Goal: Navigation & Orientation: Find specific page/section

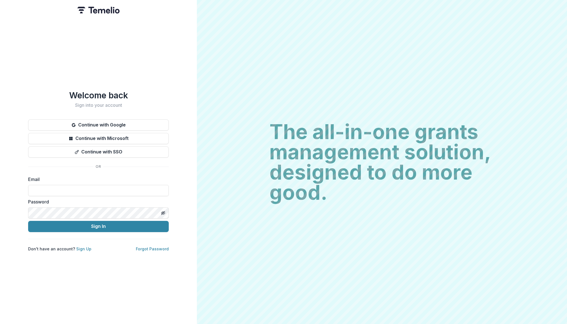
type input "**********"
click at [98, 224] on button "Sign In" at bounding box center [98, 226] width 141 height 11
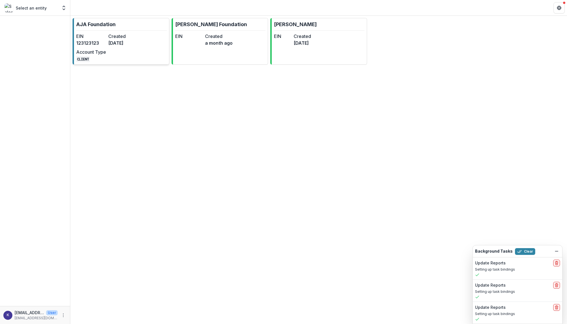
click at [122, 51] on div "EIN [US_EMPLOYER_IDENTIFICATION_NUMBER] Created [DATE] Account Type CLIENT" at bounding box center [107, 47] width 62 height 29
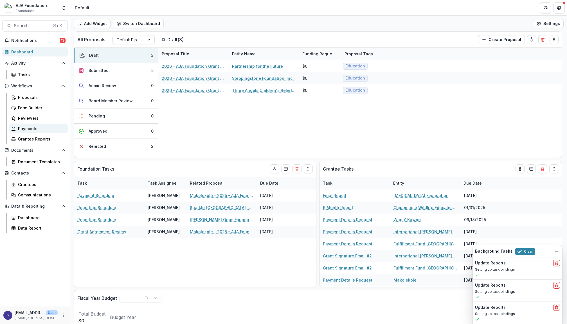
click at [34, 124] on link "Payments" at bounding box center [38, 128] width 59 height 9
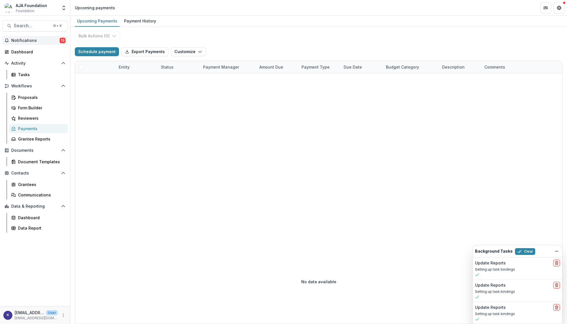
click at [39, 42] on span "Notifications" at bounding box center [35, 40] width 48 height 5
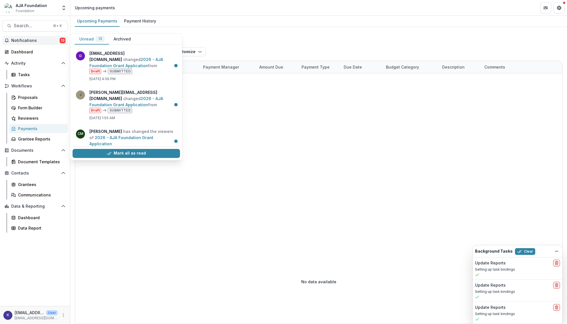
click at [39, 42] on span "Notifications" at bounding box center [35, 40] width 48 height 5
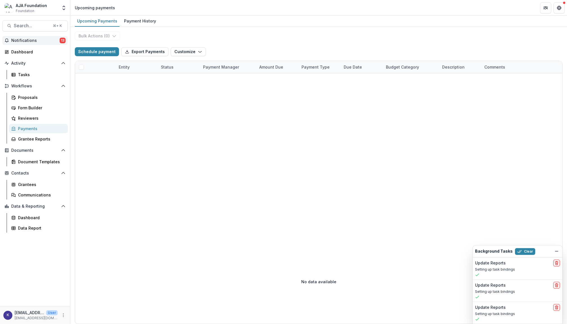
click at [22, 40] on span "Notifications" at bounding box center [35, 40] width 48 height 5
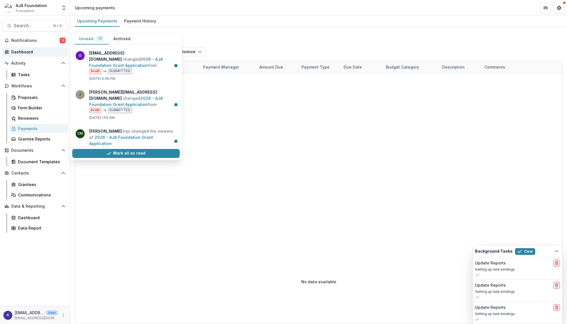
click at [41, 53] on div "Dashboard" at bounding box center [37, 52] width 52 height 6
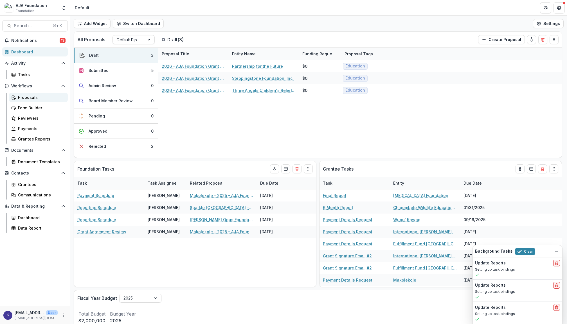
click at [33, 94] on div "Proposals" at bounding box center [40, 97] width 45 height 6
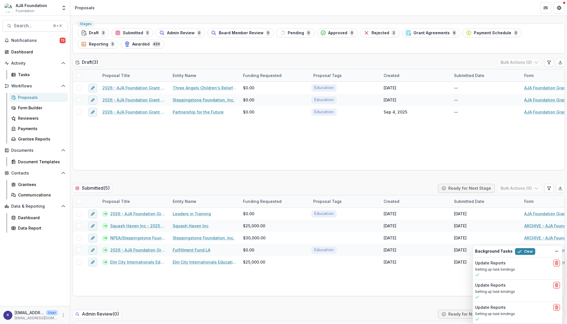
scroll to position [17, 0]
